Goal: Task Accomplishment & Management: Manage account settings

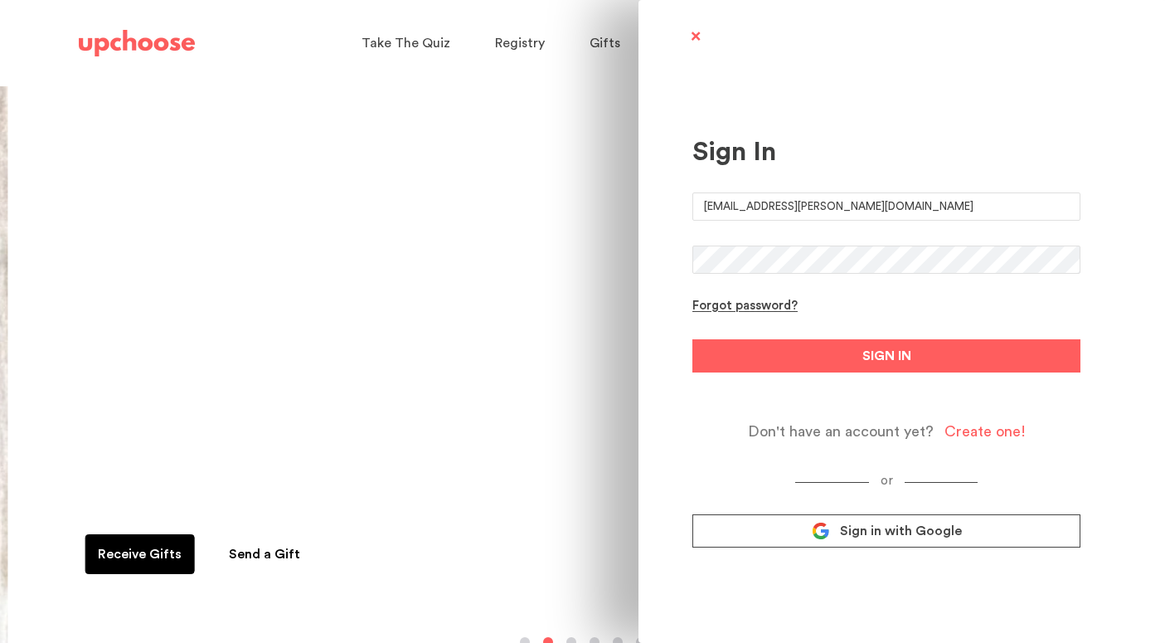
type input "[EMAIL_ADDRESS][PERSON_NAME][DOMAIN_NAME]"
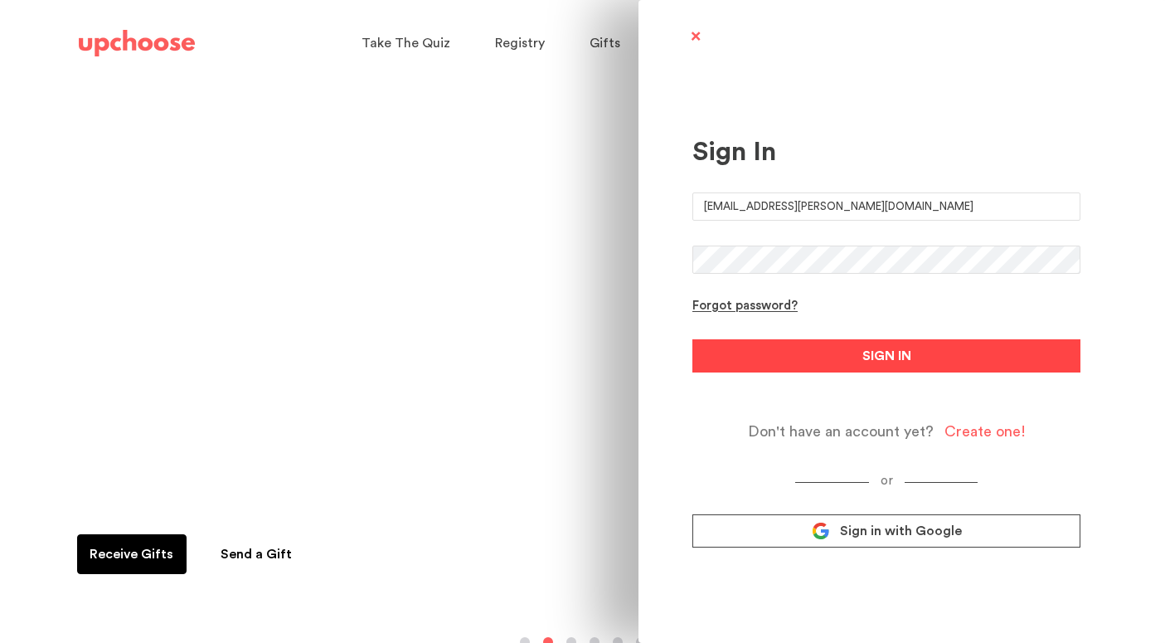
click at [890, 359] on span "SIGN IN" at bounding box center [887, 356] width 49 height 20
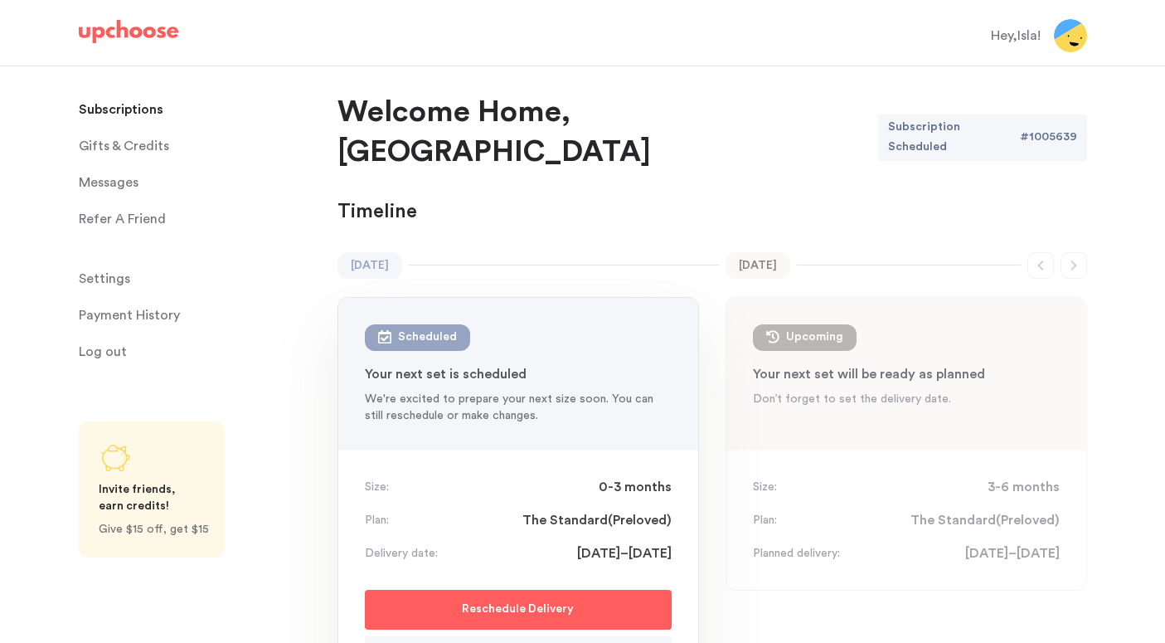
scroll to position [10, 0]
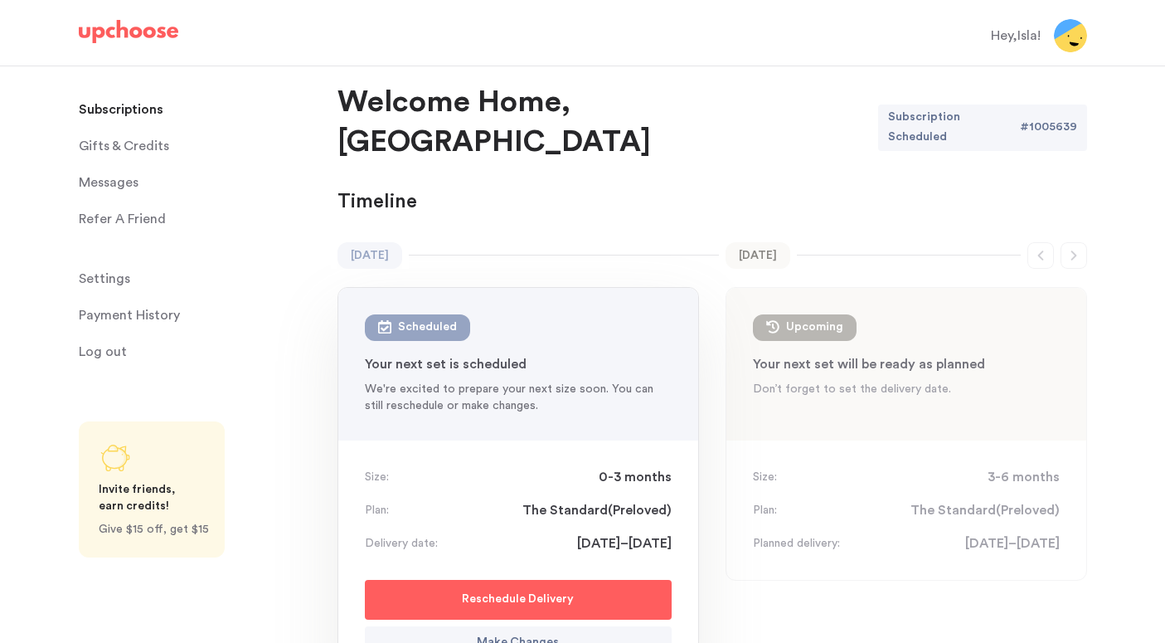
click at [116, 145] on span "Gifts & Credits" at bounding box center [124, 145] width 90 height 33
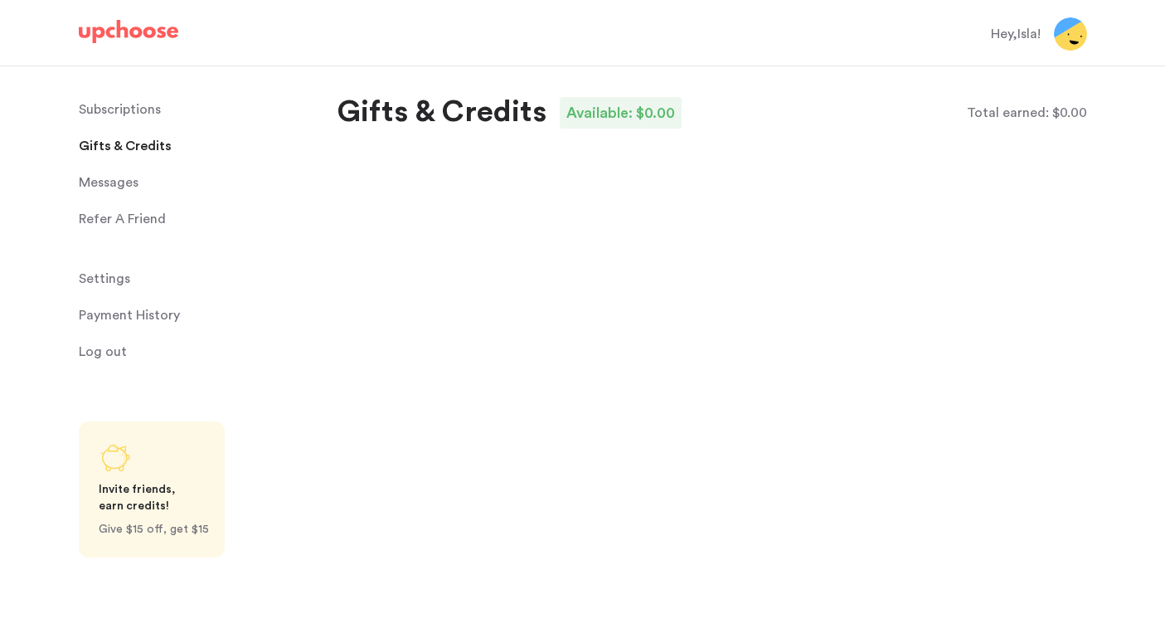
click at [123, 284] on span "Settings" at bounding box center [104, 278] width 51 height 33
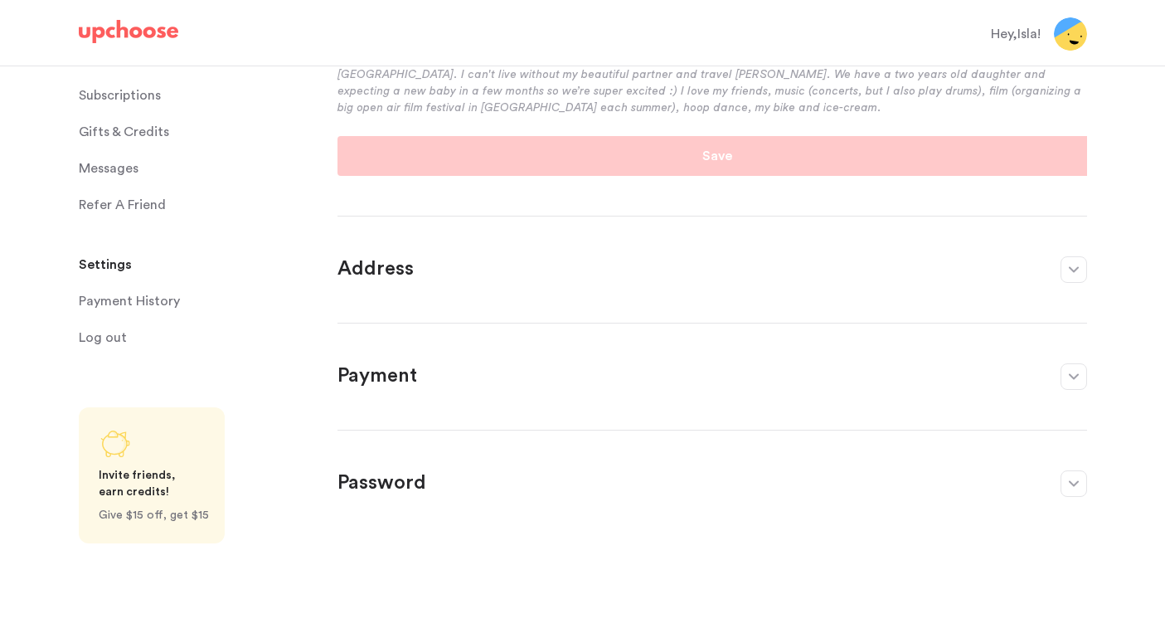
scroll to position [410, 0]
click at [1077, 489] on button "button" at bounding box center [1074, 483] width 27 height 27
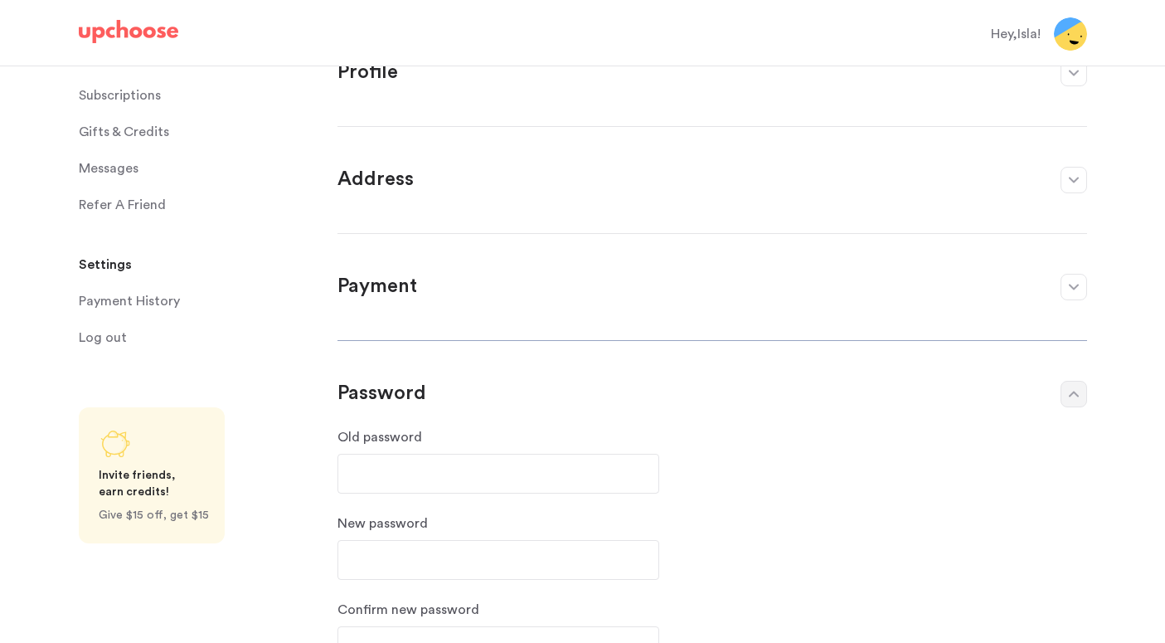
scroll to position [11, 0]
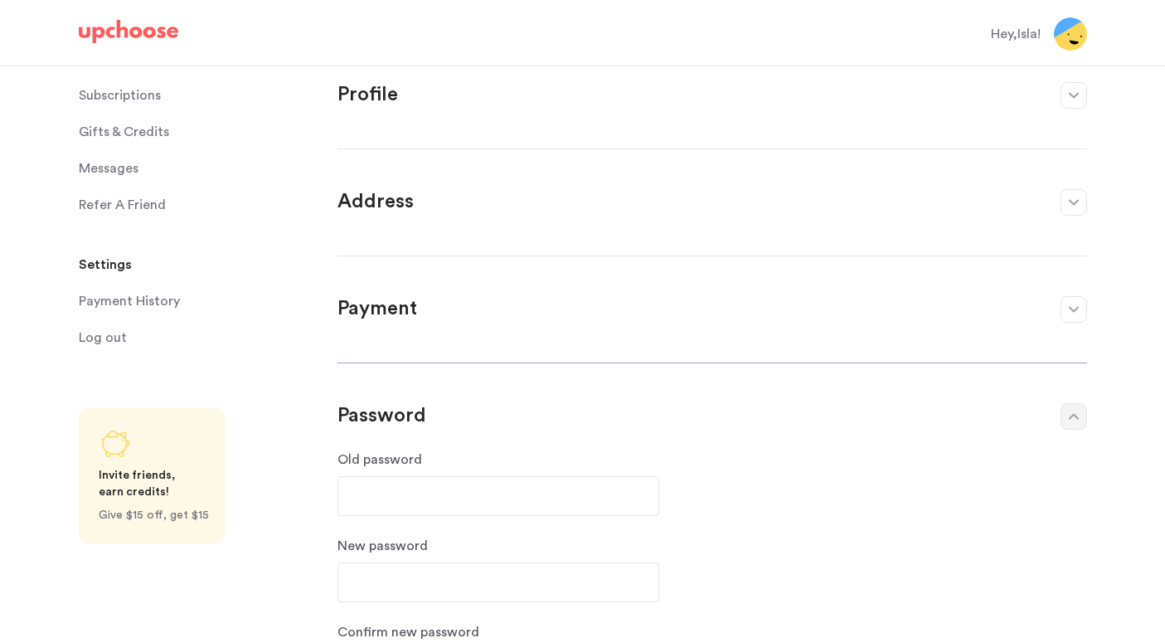
click at [1076, 207] on button "button" at bounding box center [1074, 202] width 27 height 27
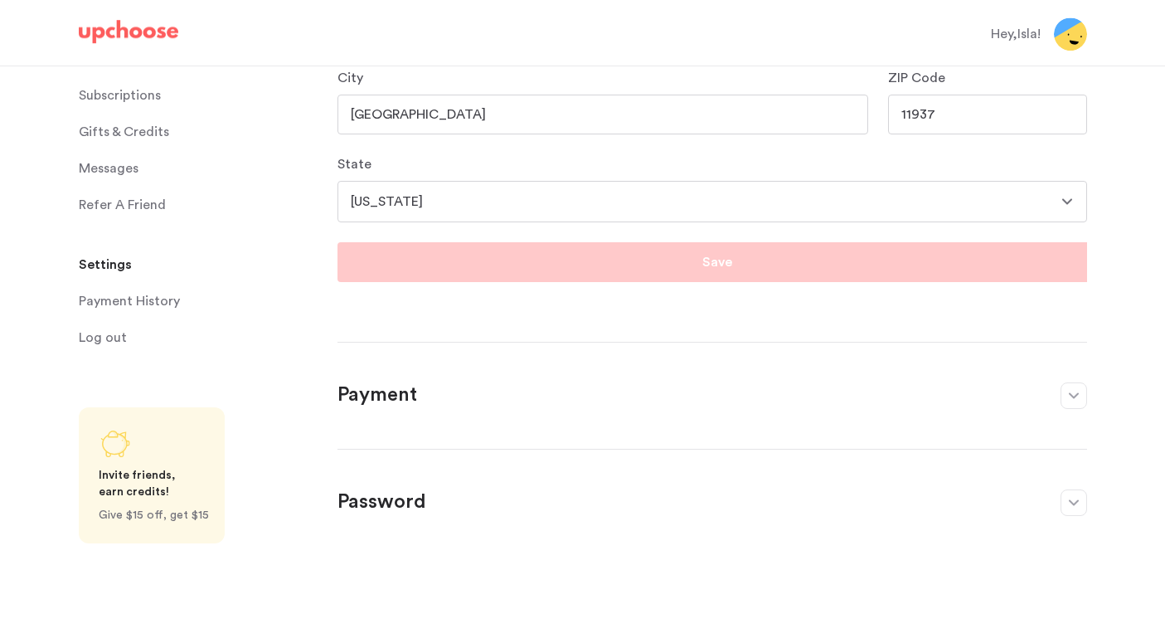
scroll to position [456, 0]
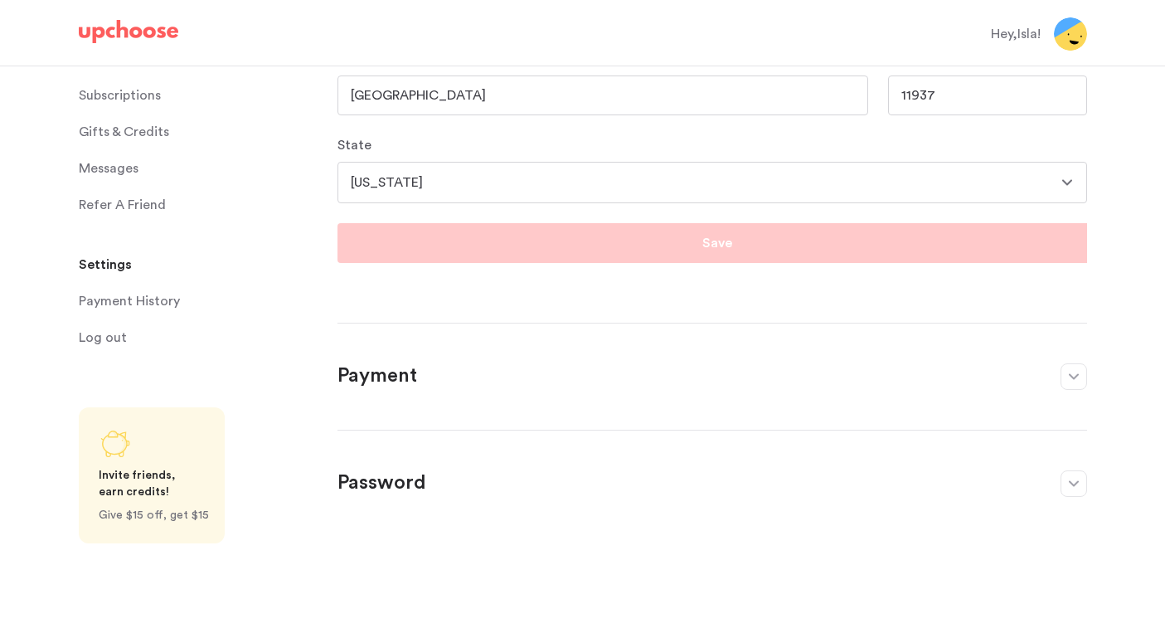
click at [1078, 492] on button "button" at bounding box center [1074, 483] width 27 height 27
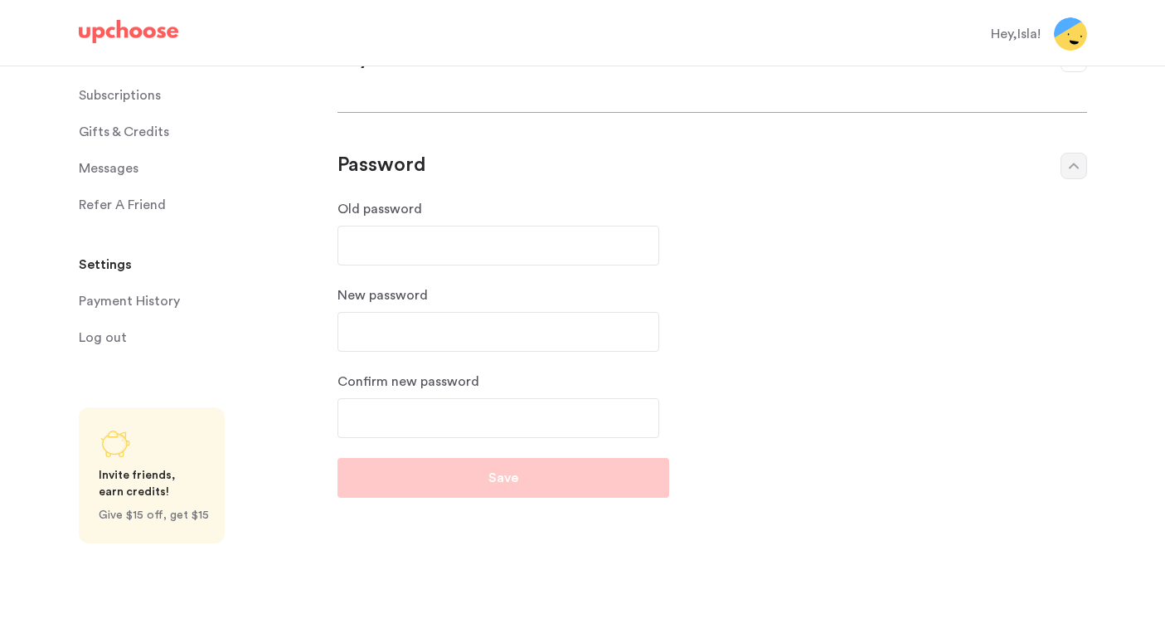
scroll to position [282, 0]
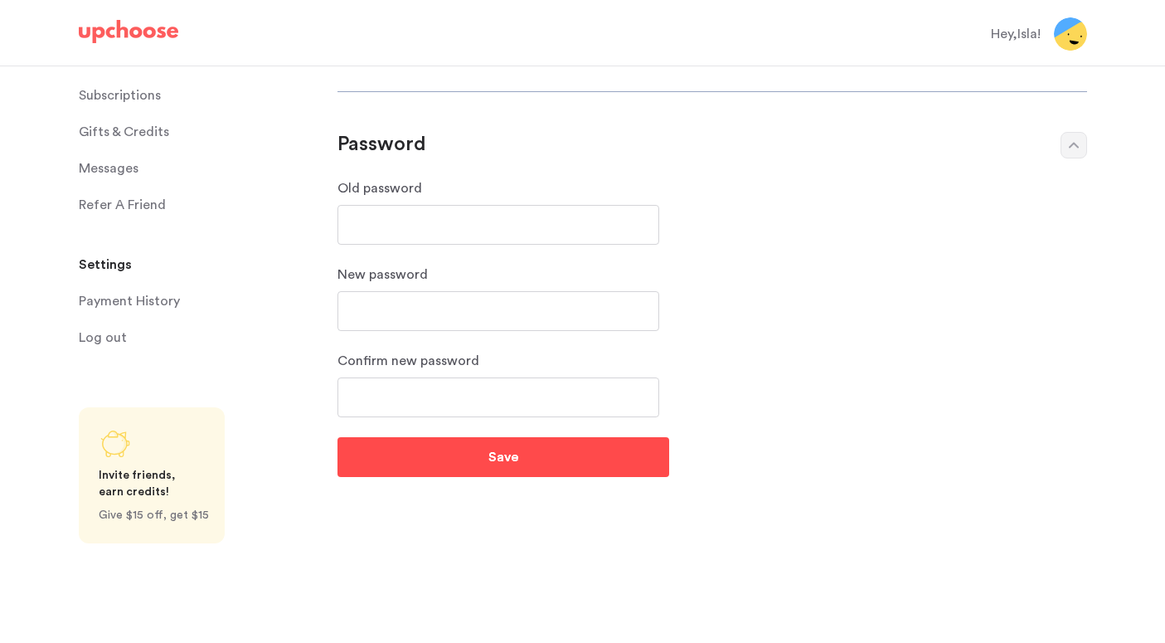
click at [522, 463] on button "Save" at bounding box center [504, 457] width 332 height 40
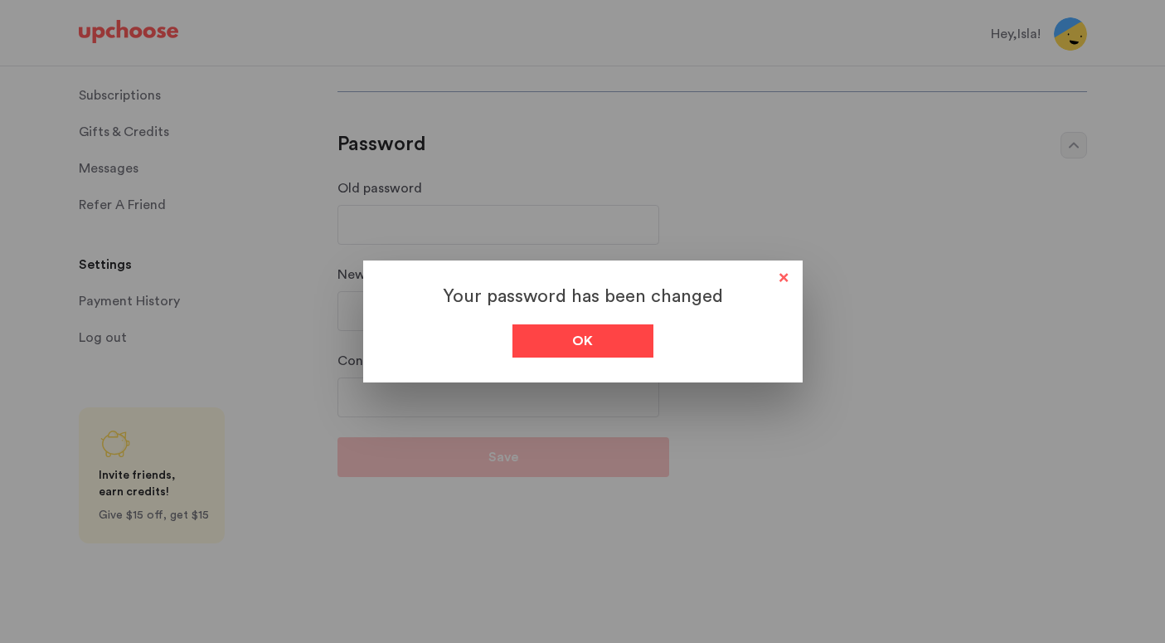
click at [603, 340] on div "Ok" at bounding box center [583, 340] width 141 height 33
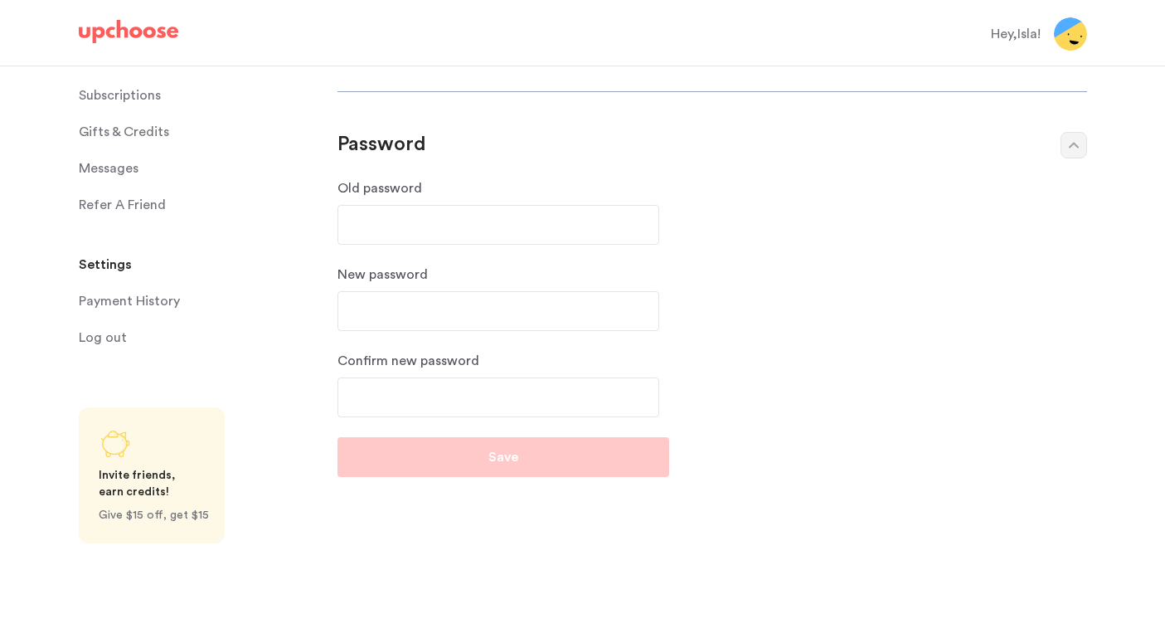
click at [114, 335] on span "Log out" at bounding box center [103, 337] width 48 height 33
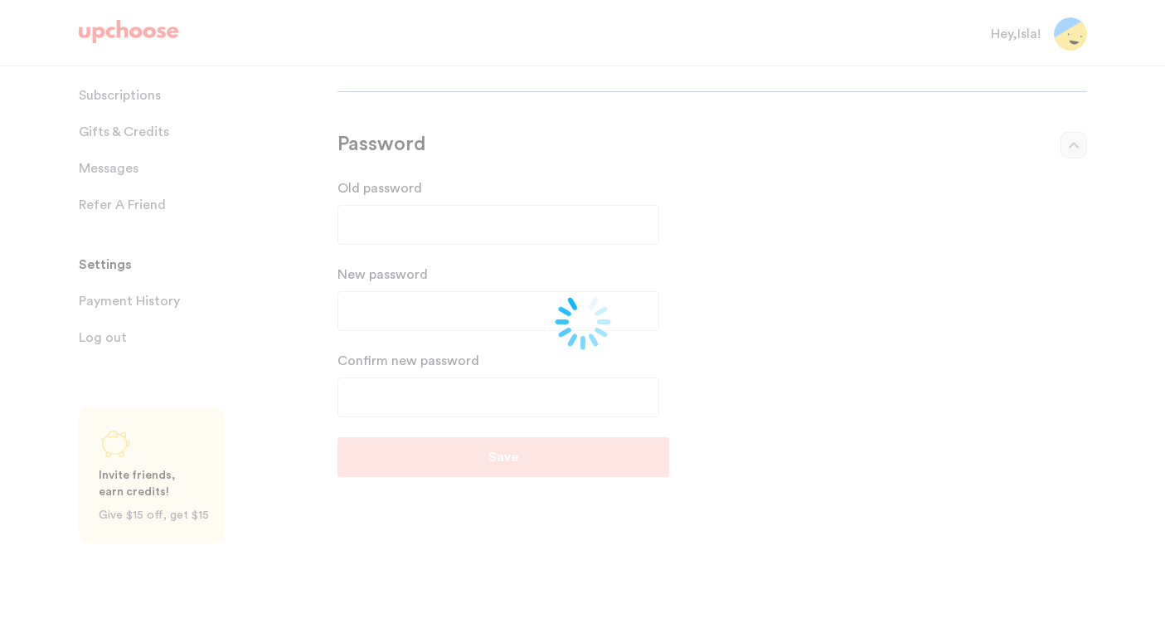
scroll to position [0, 0]
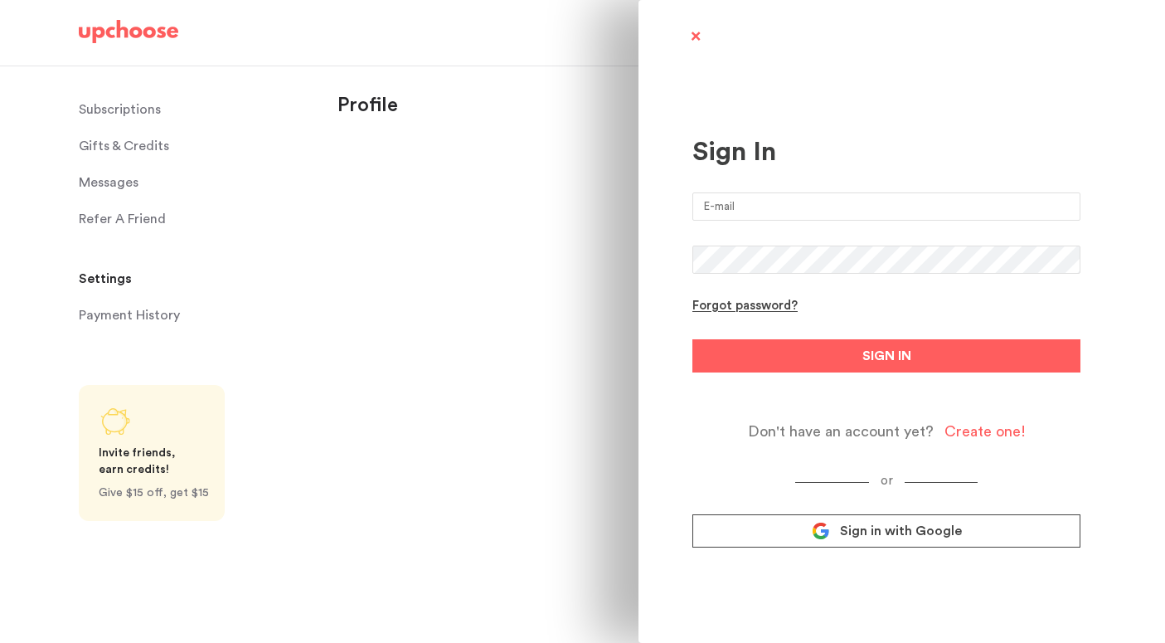
click at [747, 213] on input "email" at bounding box center [887, 206] width 388 height 28
type input "[EMAIL_ADDRESS][PERSON_NAME][DOMAIN_NAME]"
click at [742, 244] on form "isla.hansen@gmail.com Forgot password? SIGN IN Don't have an account yet? Creat…" at bounding box center [887, 316] width 388 height 248
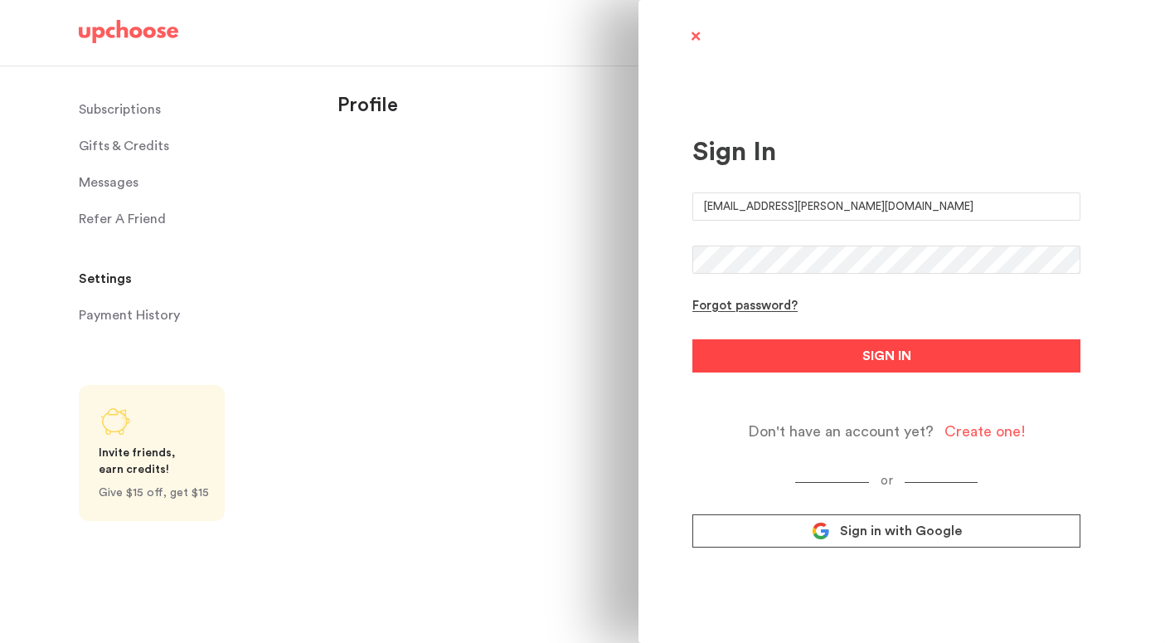
click at [937, 358] on button "SIGN IN" at bounding box center [887, 355] width 388 height 33
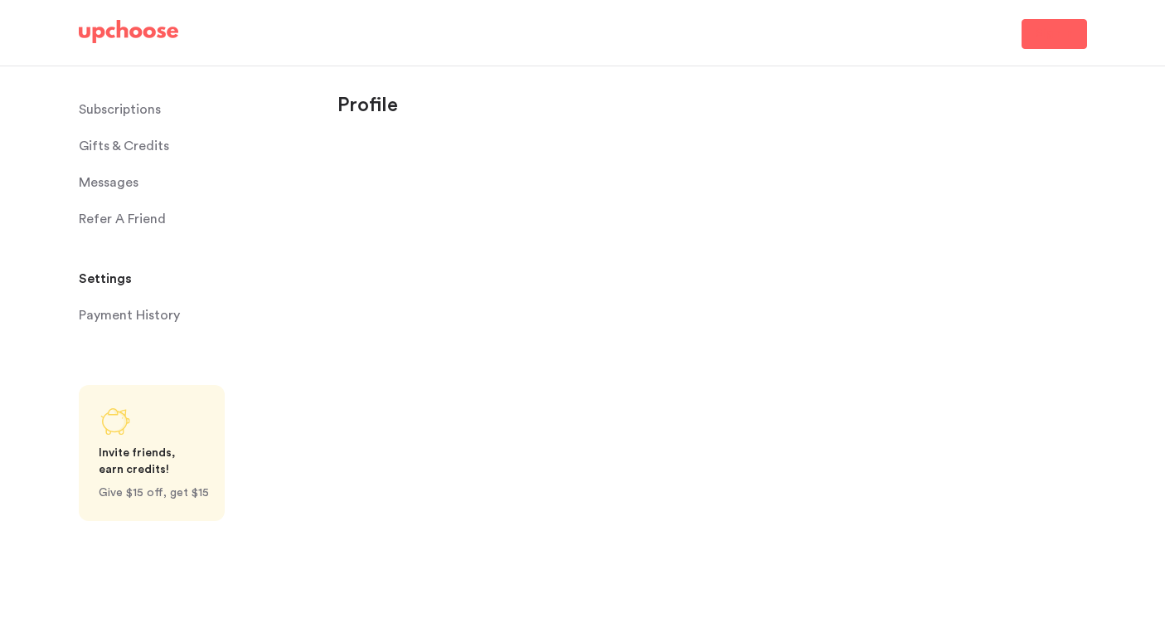
select select "NY"
